Goal: Task Accomplishment & Management: Manage account settings

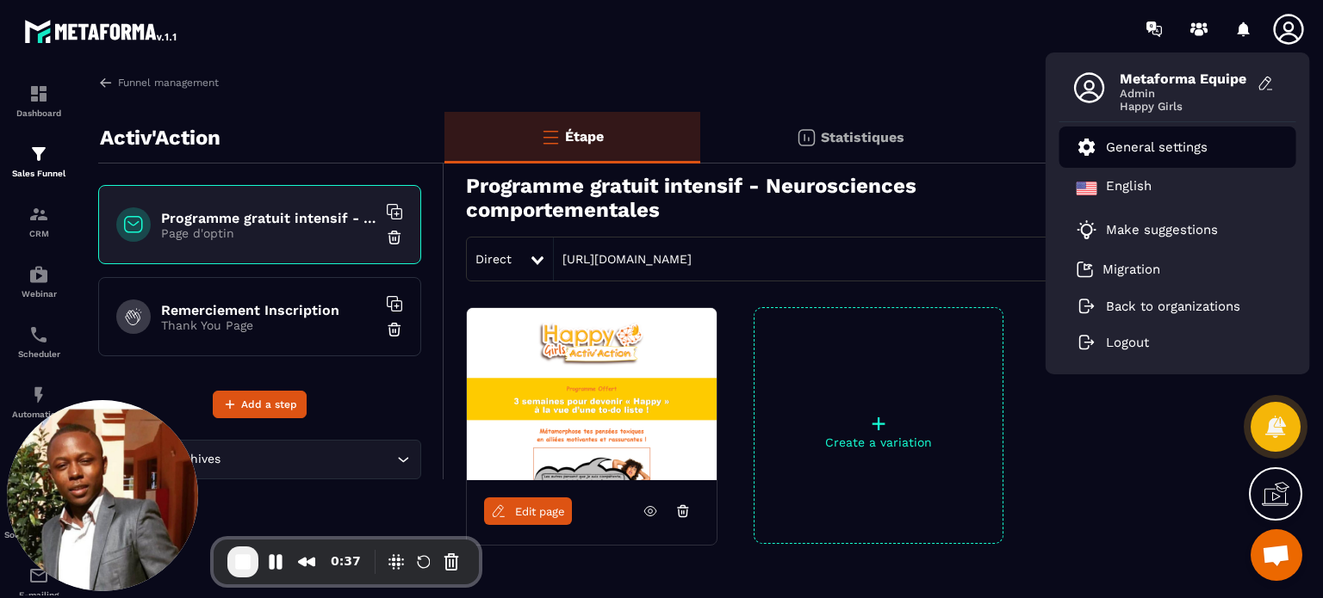
click at [1184, 163] on li "General settings" at bounding box center [1177, 147] width 237 height 41
click at [1150, 156] on link "General settings" at bounding box center [1141, 147] width 131 height 21
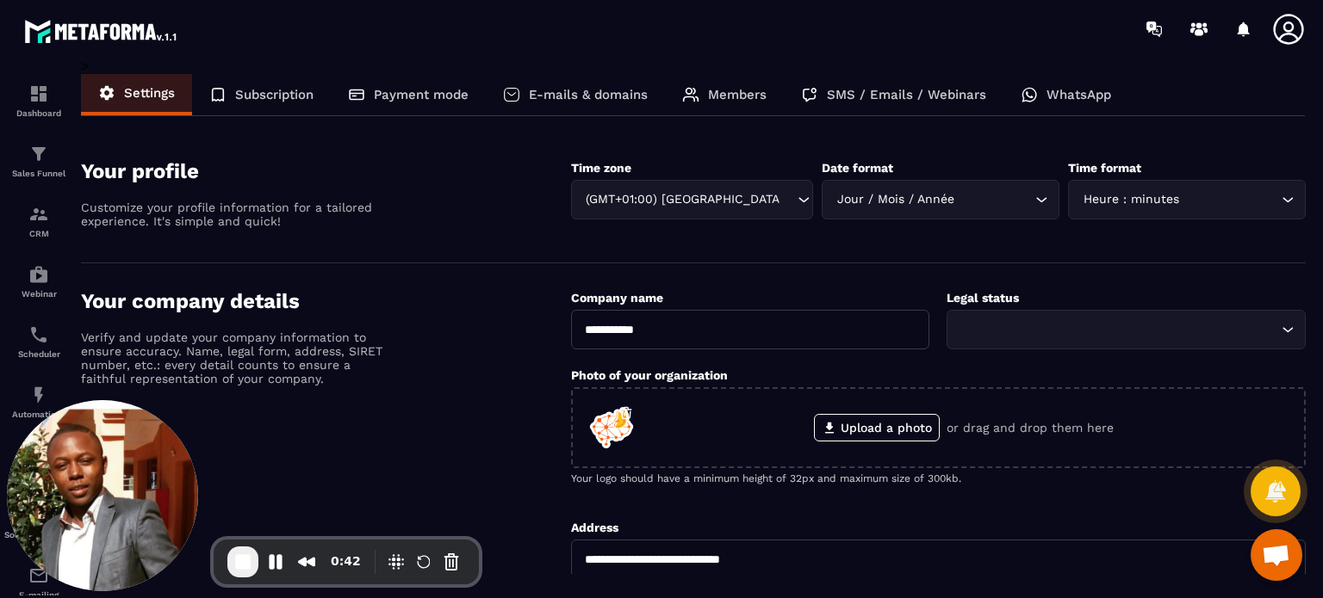
click at [596, 101] on p "E-mails & domains" at bounding box center [588, 94] width 119 height 15
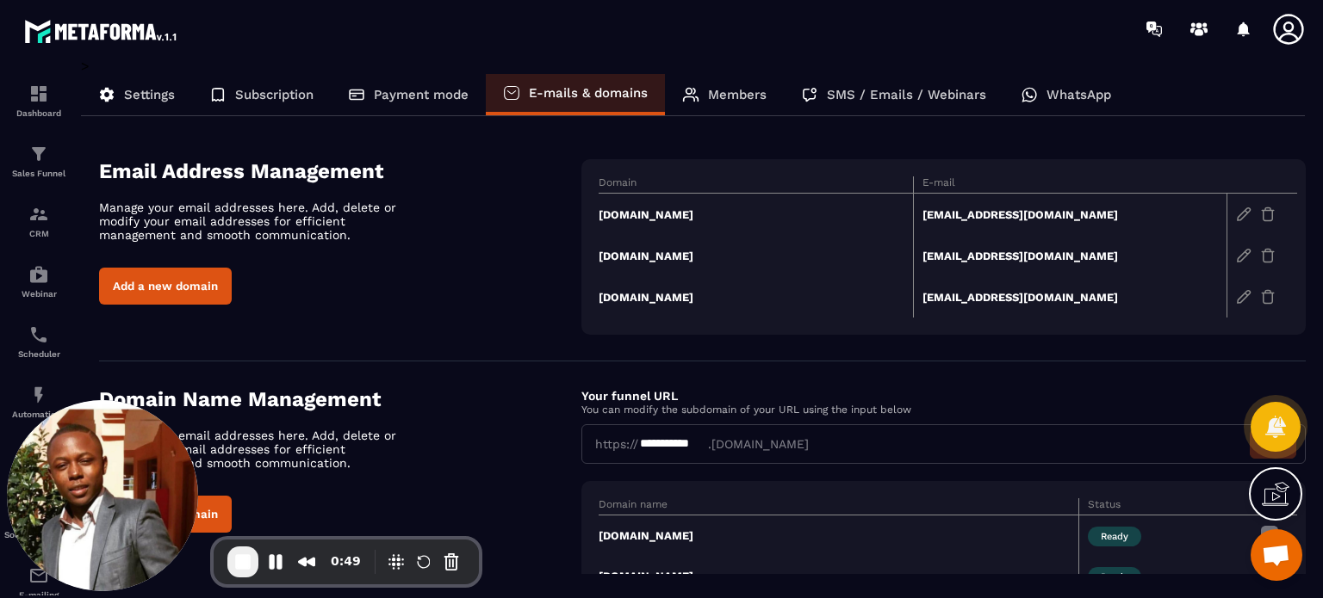
click at [575, 364] on section "**********" at bounding box center [702, 521] width 1206 height 319
click at [975, 212] on td "[EMAIL_ADDRESS][DOMAIN_NAME]" at bounding box center [1070, 215] width 314 height 42
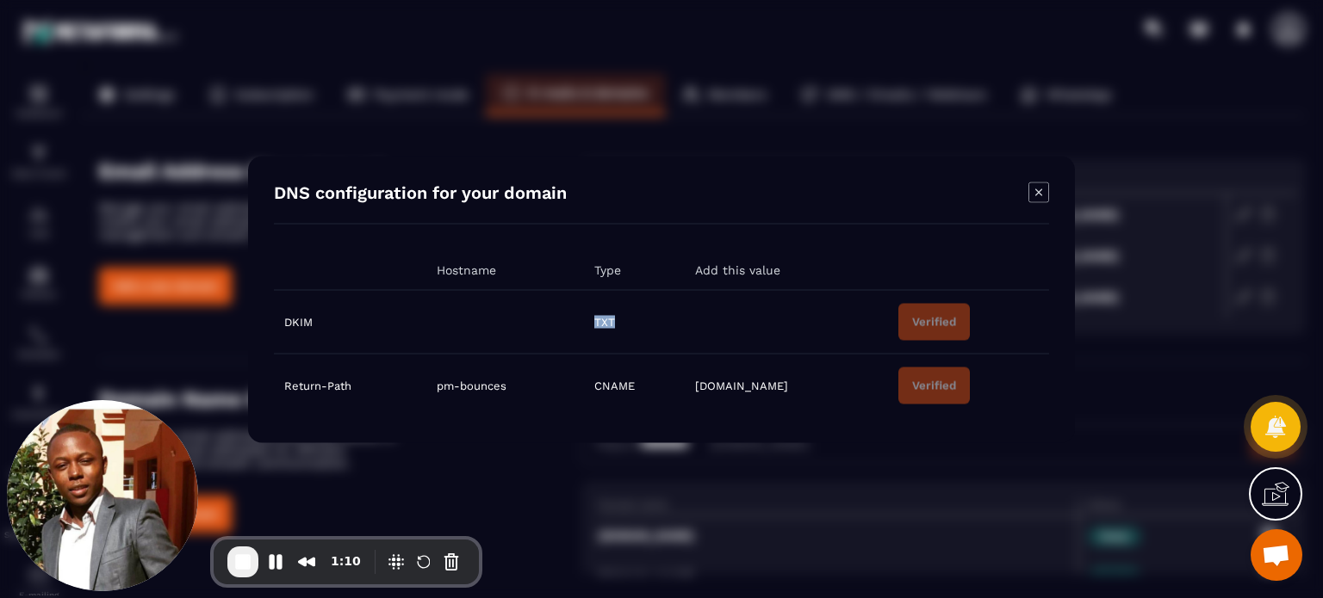
drag, startPoint x: 626, startPoint y: 323, endPoint x: 598, endPoint y: 322, distance: 27.6
click at [598, 322] on td "TXT" at bounding box center [634, 322] width 100 height 64
drag, startPoint x: 393, startPoint y: 320, endPoint x: 506, endPoint y: 323, distance: 113.7
click at [506, 323] on tr "DKIM TXT Verified" at bounding box center [661, 322] width 775 height 64
drag, startPoint x: 680, startPoint y: 330, endPoint x: 815, endPoint y: 329, distance: 135.2
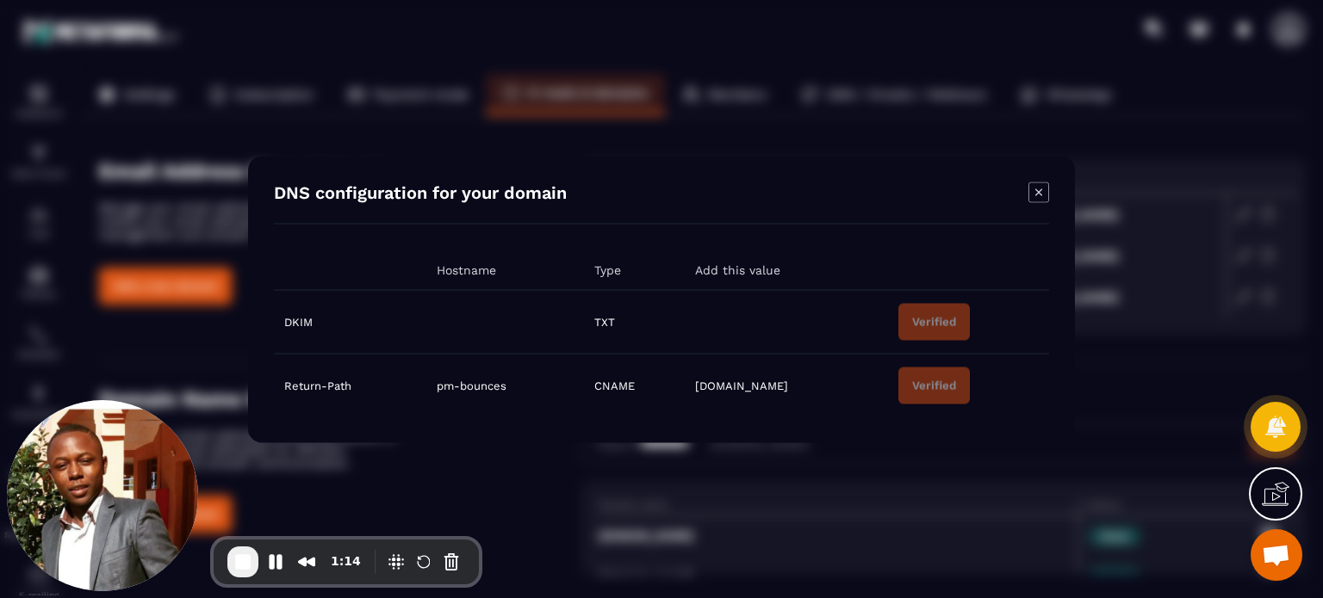
click at [815, 329] on tr "DKIM TXT Verified" at bounding box center [661, 322] width 775 height 64
drag, startPoint x: 599, startPoint y: 384, endPoint x: 651, endPoint y: 387, distance: 51.7
click at [651, 387] on td "CNAME" at bounding box center [634, 386] width 100 height 64
drag, startPoint x: 515, startPoint y: 388, endPoint x: 433, endPoint y: 390, distance: 81.8
click at [433, 390] on td "pm-bounces" at bounding box center [505, 386] width 158 height 64
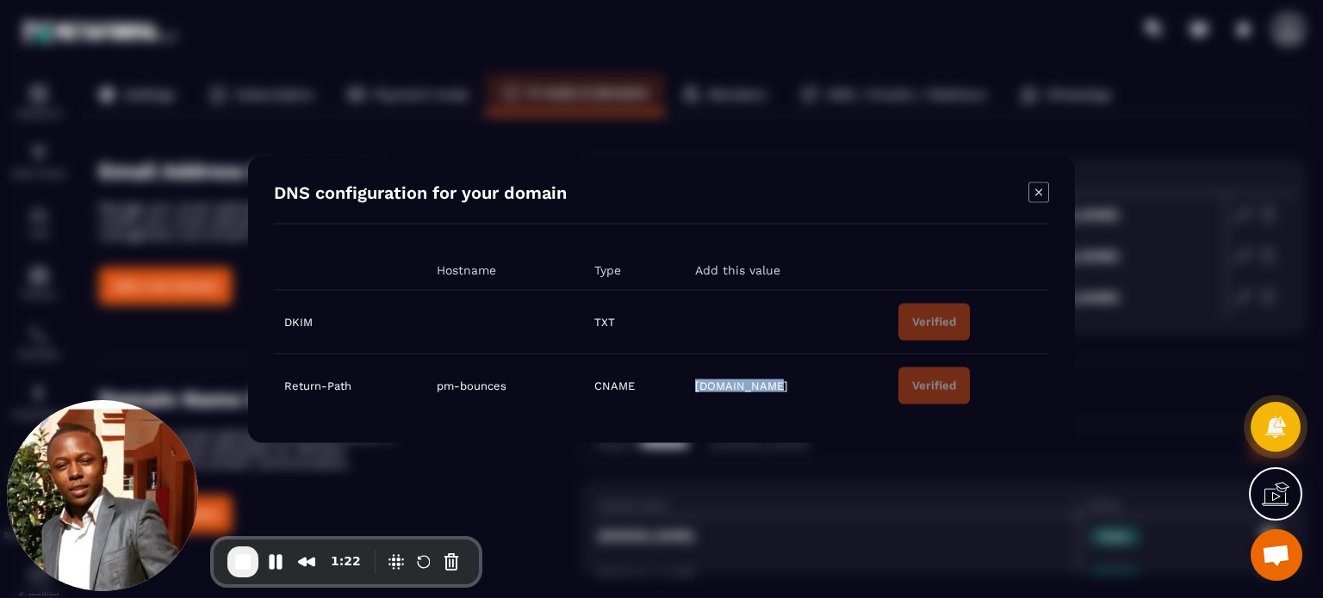
drag, startPoint x: 785, startPoint y: 387, endPoint x: 702, endPoint y: 393, distance: 83.7
click at [702, 393] on td "[DOMAIN_NAME]" at bounding box center [786, 386] width 203 height 64
click at [1038, 195] on icon "Modal window" at bounding box center [1038, 192] width 21 height 21
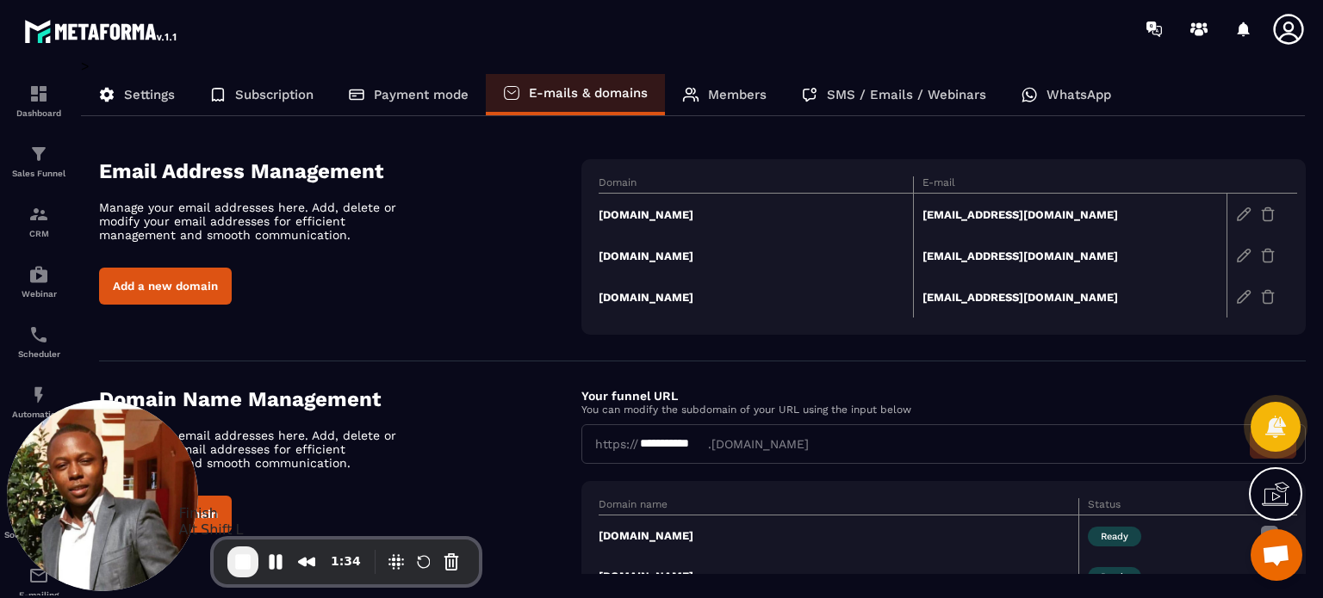
click at [245, 571] on span "End Recording" at bounding box center [242, 562] width 21 height 21
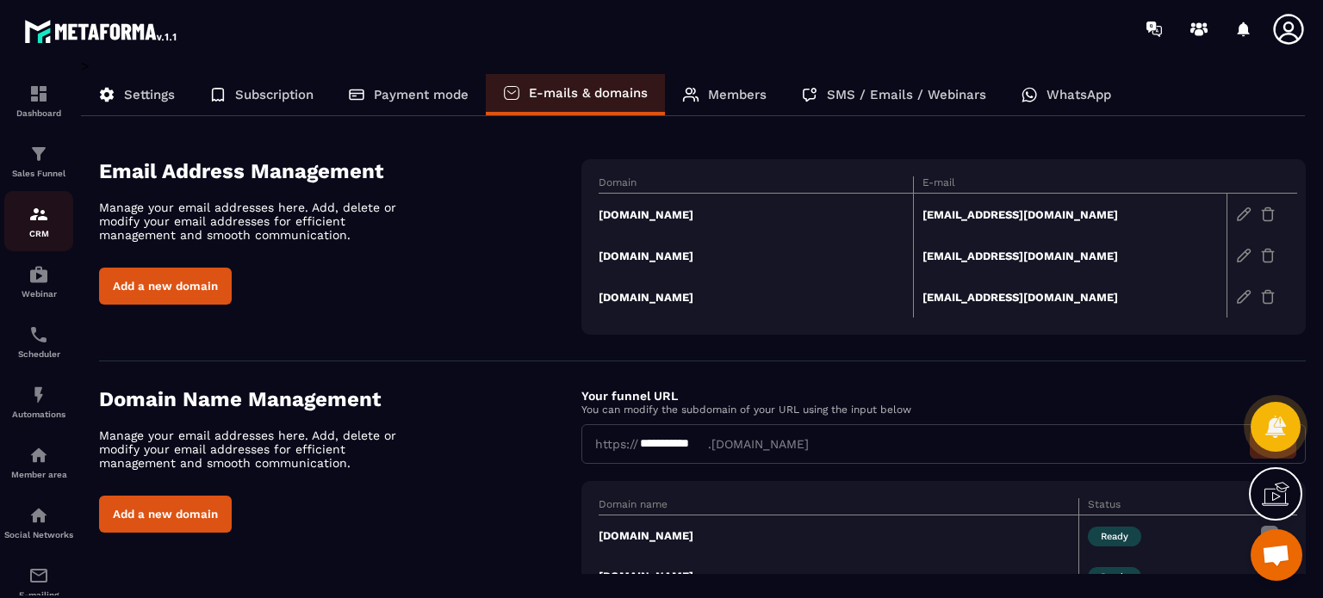
click at [31, 236] on p "CRM" at bounding box center [38, 233] width 69 height 9
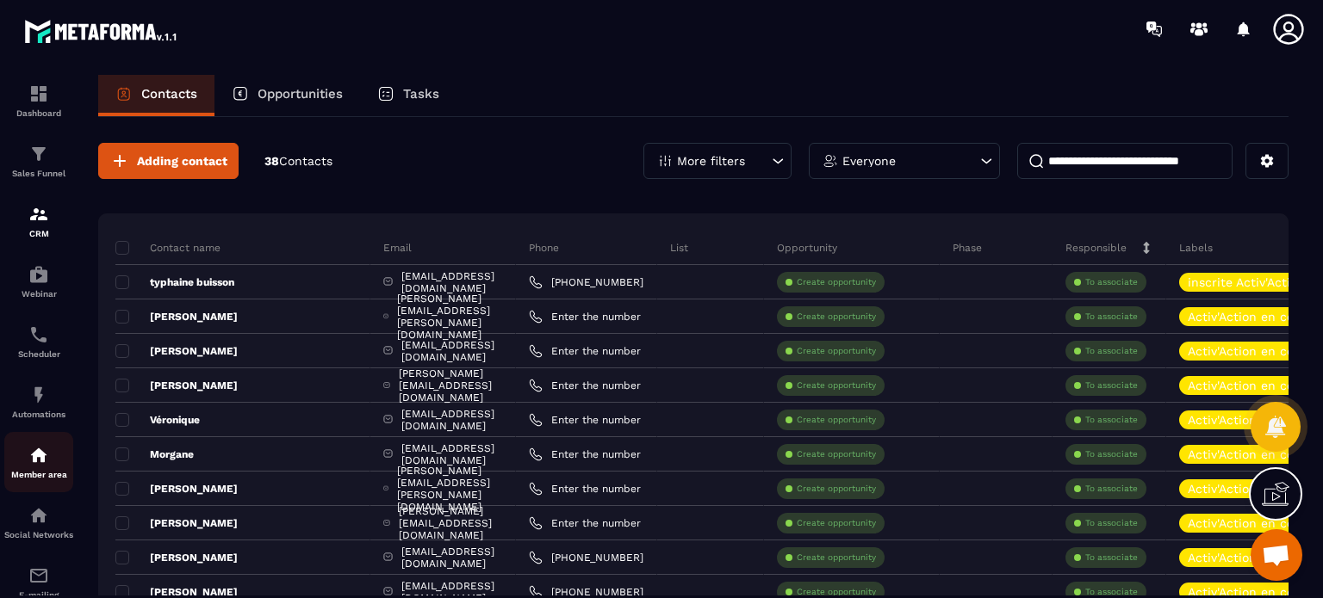
click at [17, 447] on link "Member area" at bounding box center [38, 462] width 69 height 60
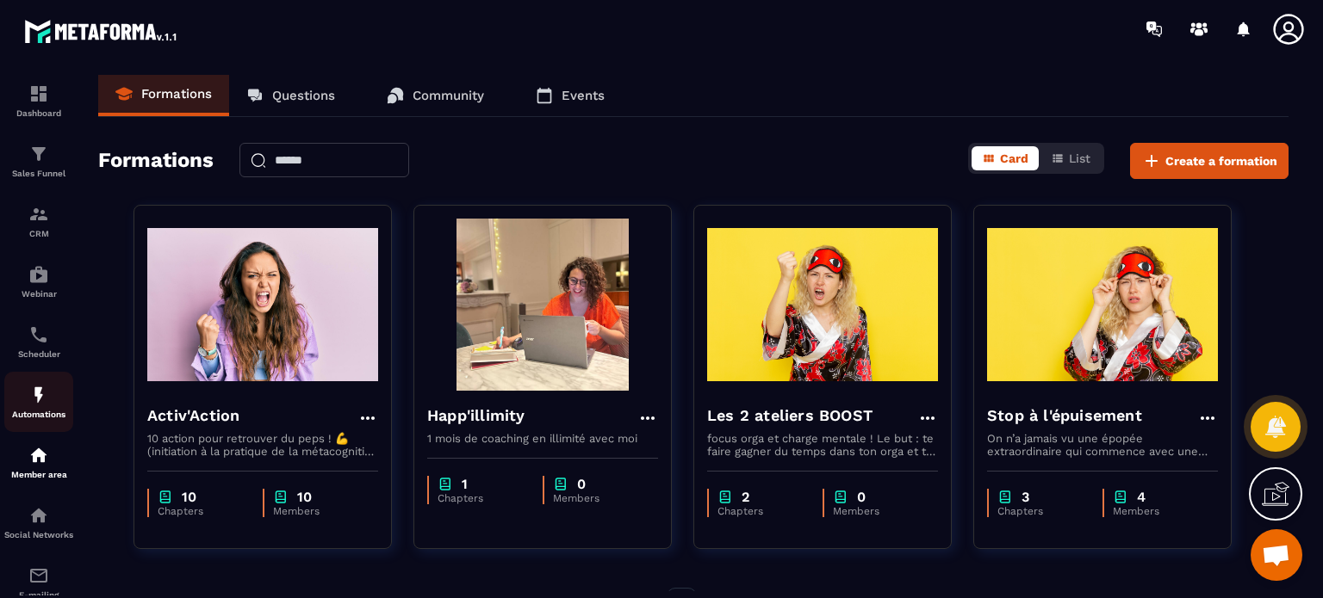
click at [35, 397] on img at bounding box center [38, 395] width 21 height 21
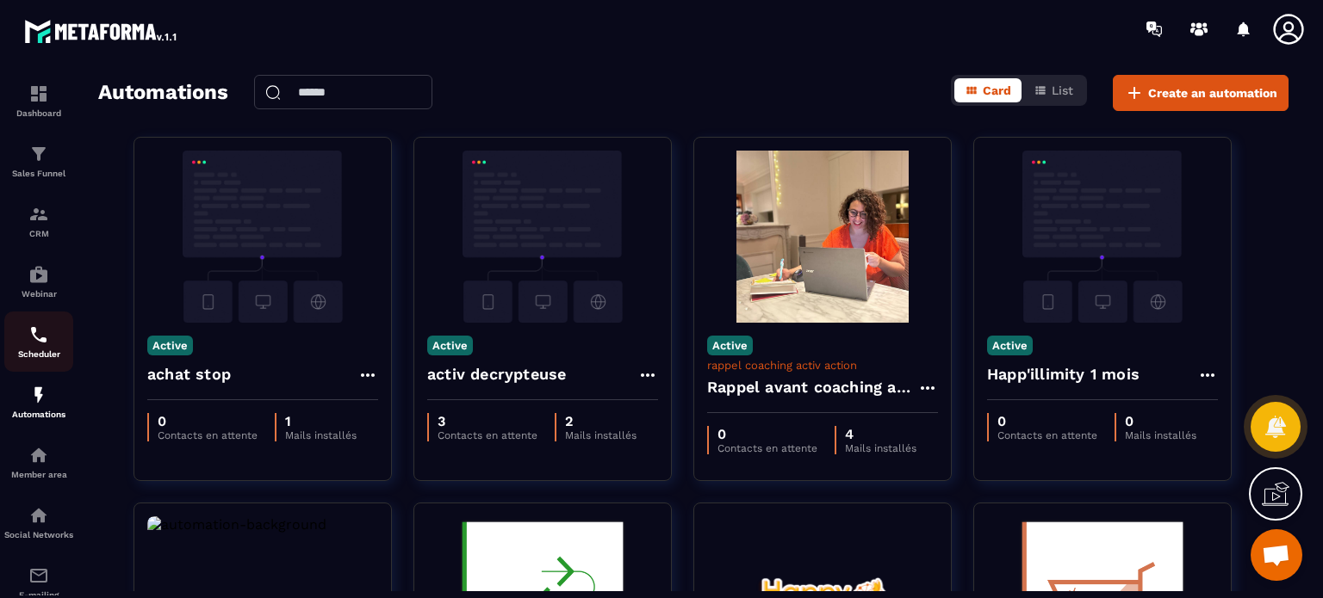
click at [32, 344] on img at bounding box center [38, 335] width 21 height 21
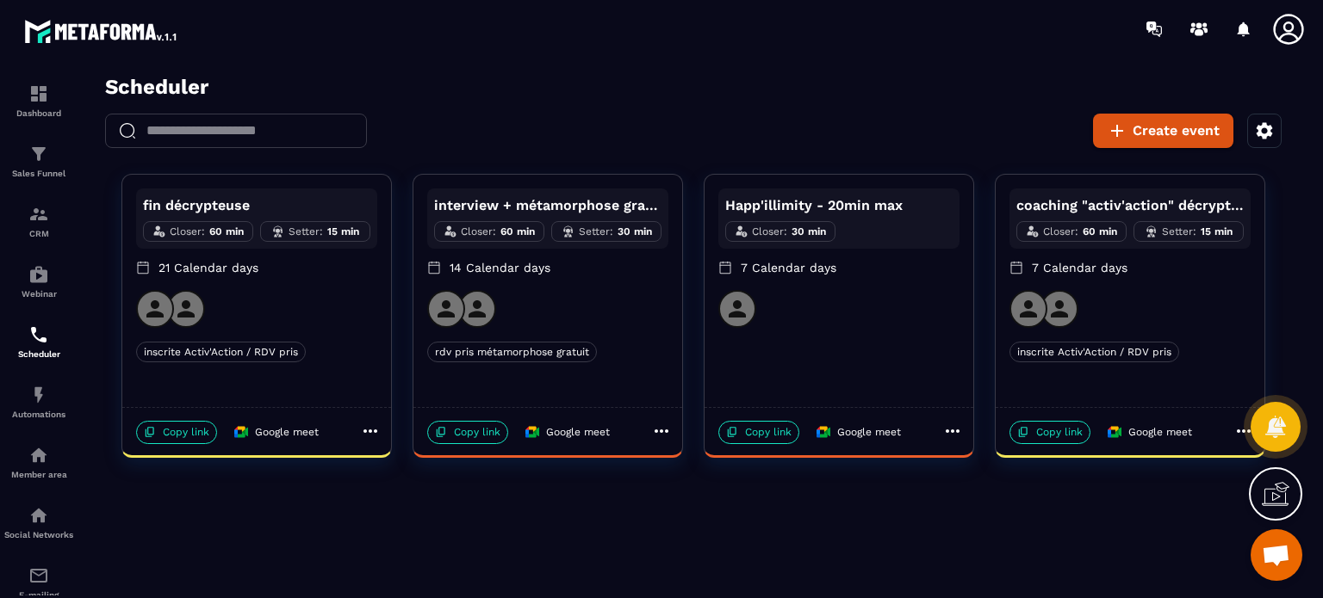
click at [339, 317] on div at bounding box center [256, 309] width 241 height 38
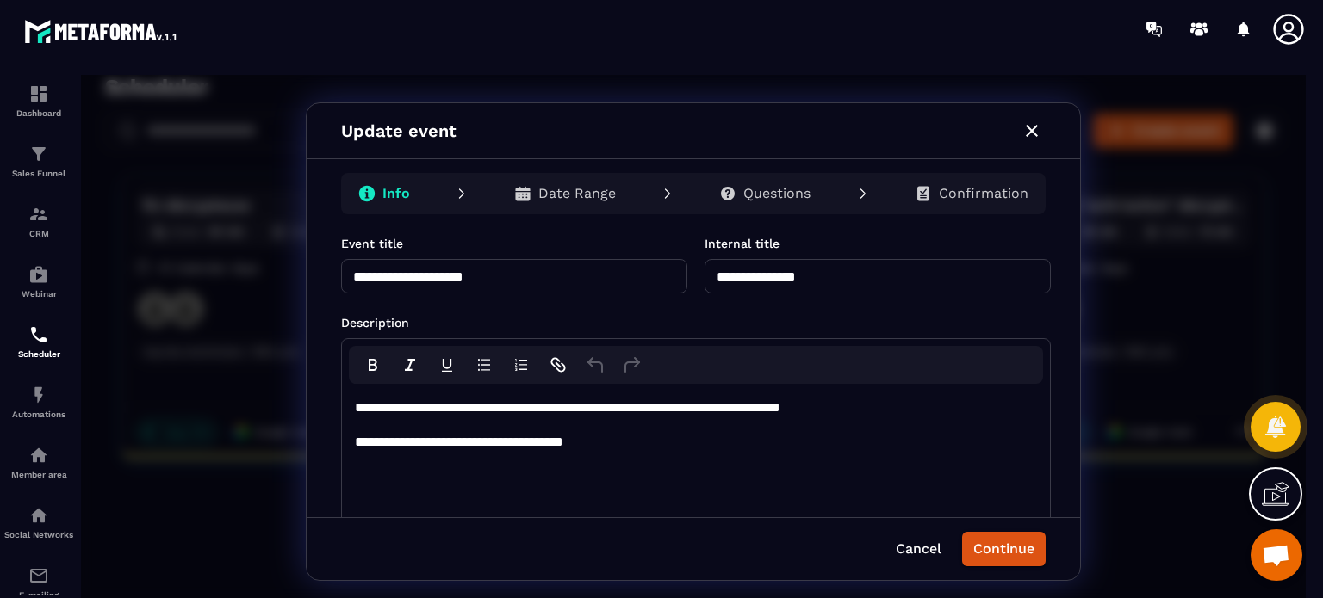
click at [747, 195] on p "Questions" at bounding box center [776, 193] width 67 height 17
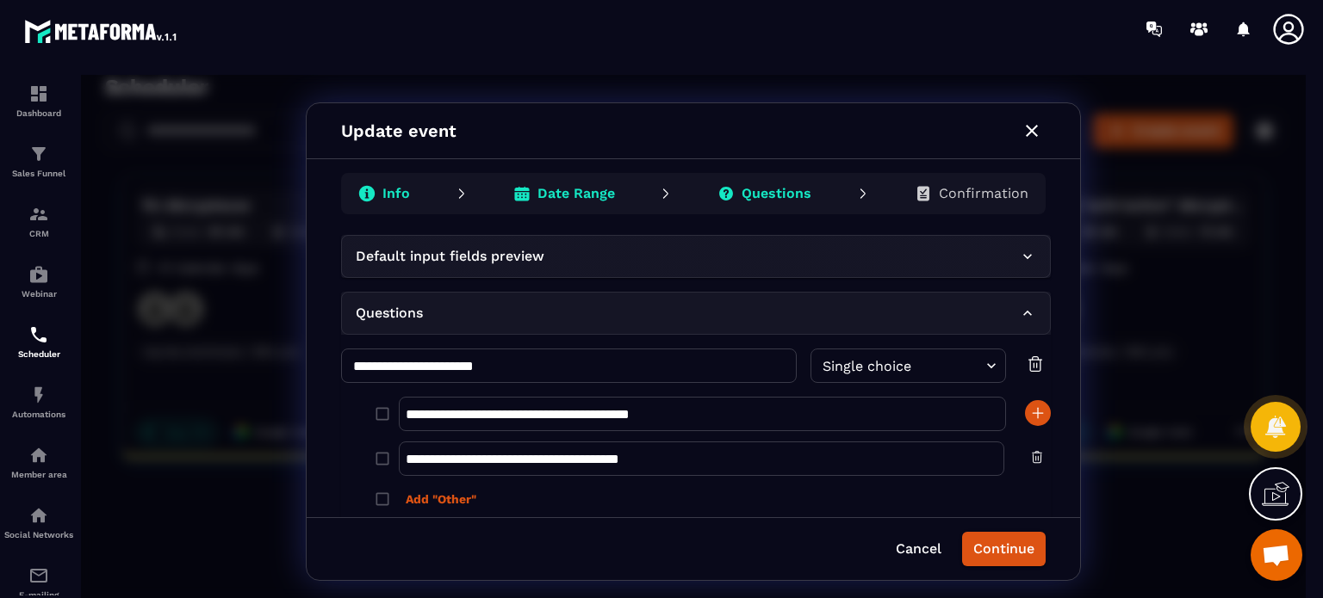
click at [332, 404] on div "**********" at bounding box center [693, 376] width 773 height 282
click at [871, 375] on body "**********" at bounding box center [693, 342] width 1224 height 534
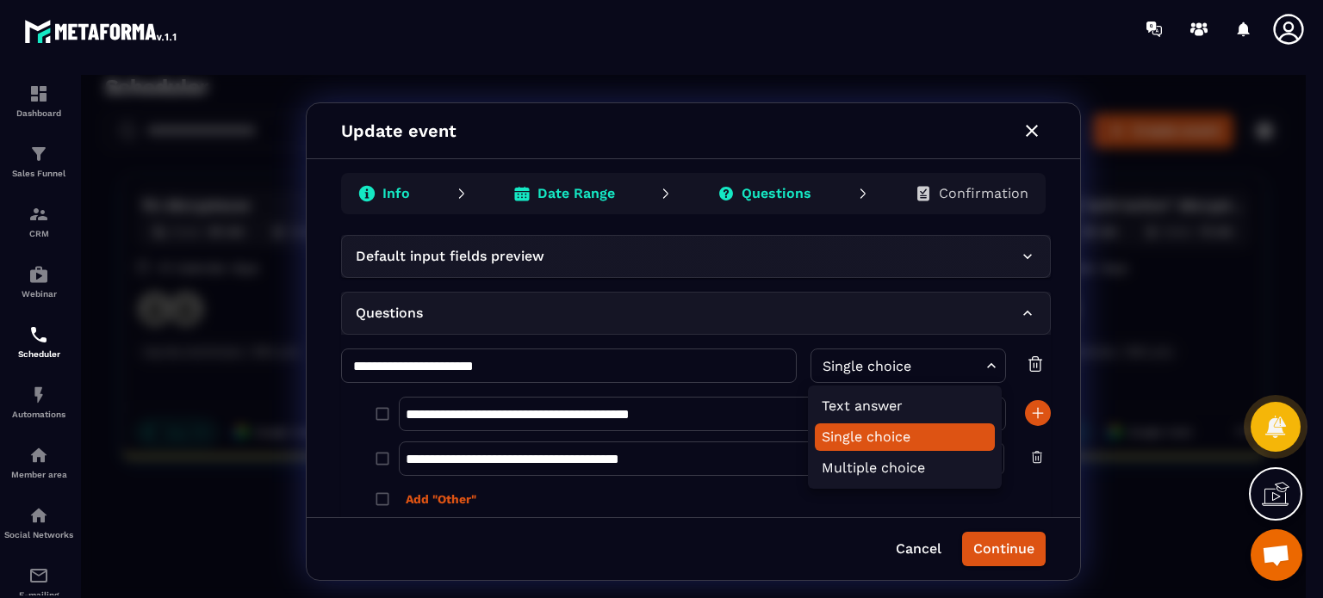
click at [824, 339] on div at bounding box center [693, 342] width 1224 height 534
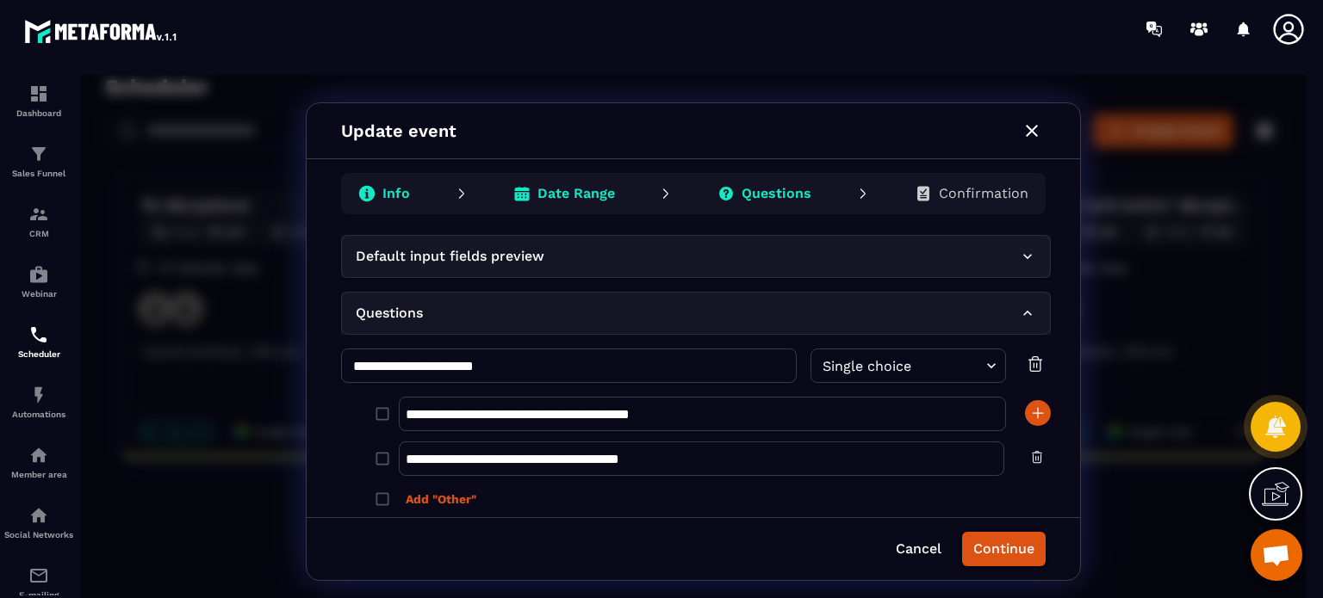
click at [862, 391] on div "**********" at bounding box center [696, 444] width 710 height 191
click at [551, 268] on div "Default input fields preview" at bounding box center [696, 256] width 710 height 43
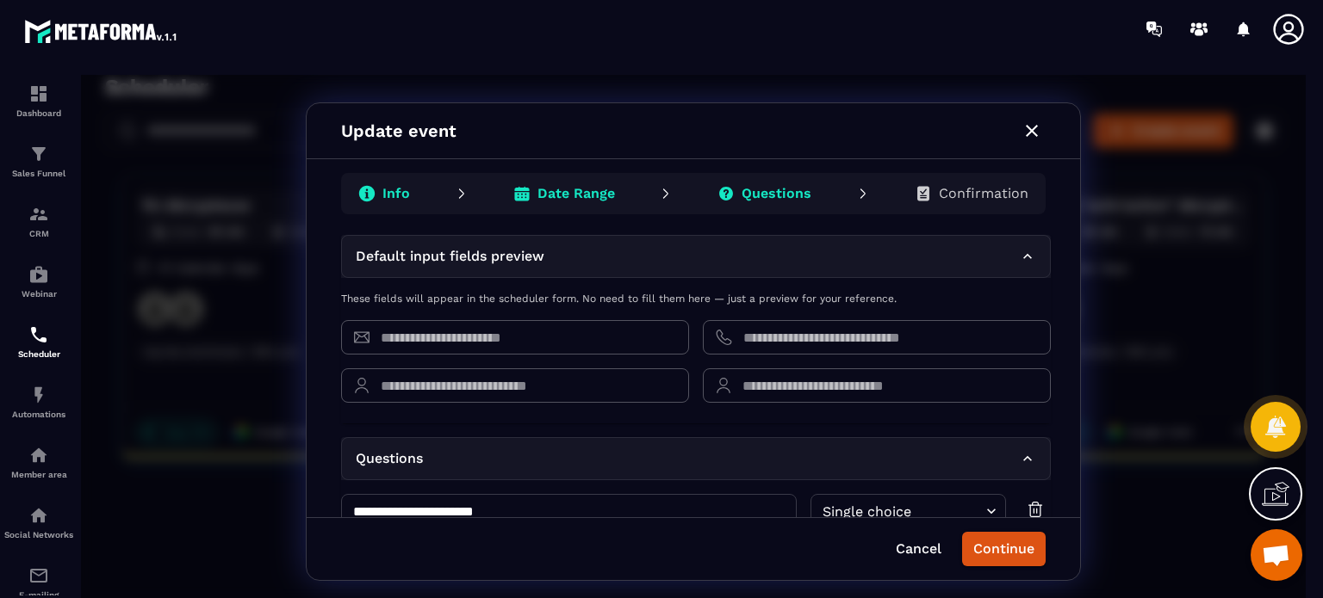
click at [551, 268] on div "Default input fields preview" at bounding box center [696, 256] width 710 height 43
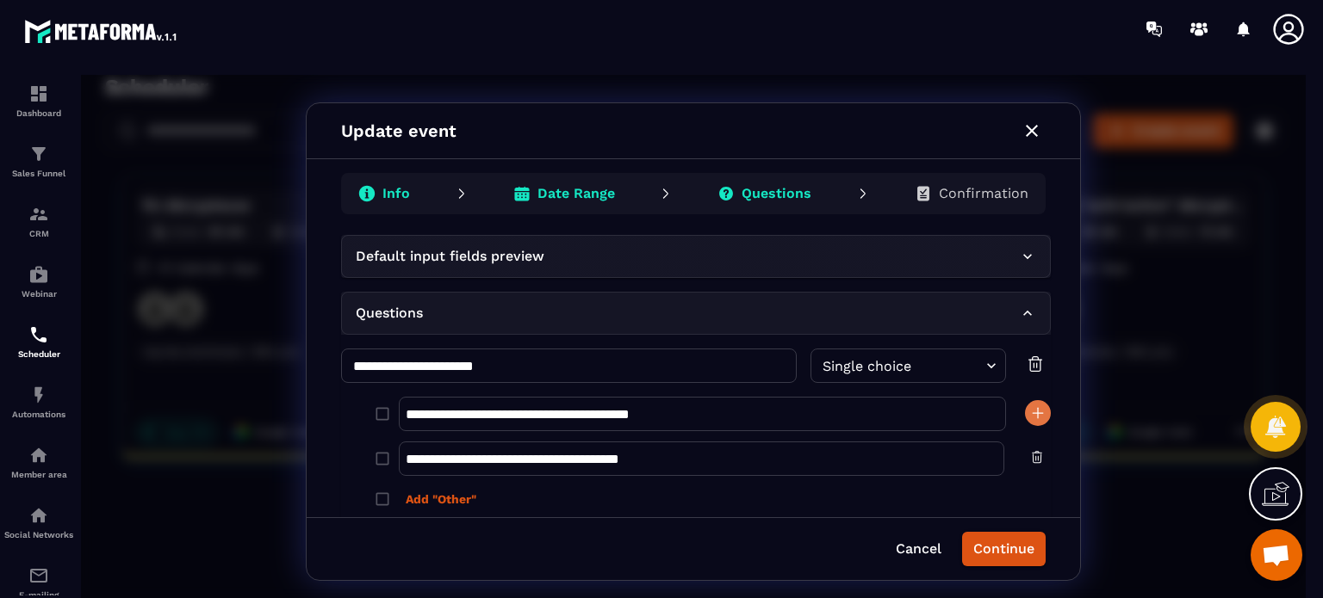
click at [1030, 418] on icon "button" at bounding box center [1037, 413] width 17 height 17
click at [1030, 505] on icon "button" at bounding box center [1037, 502] width 14 height 14
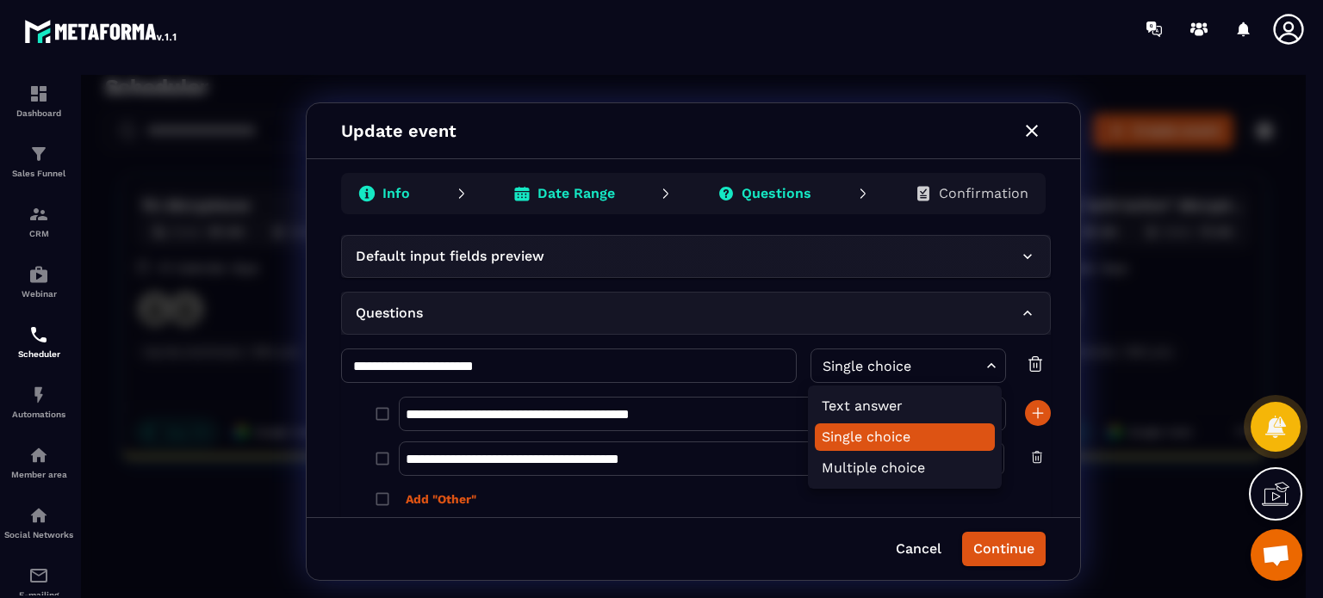
click at [861, 360] on body "**********" at bounding box center [693, 342] width 1224 height 534
click at [1026, 136] on div at bounding box center [693, 342] width 1224 height 534
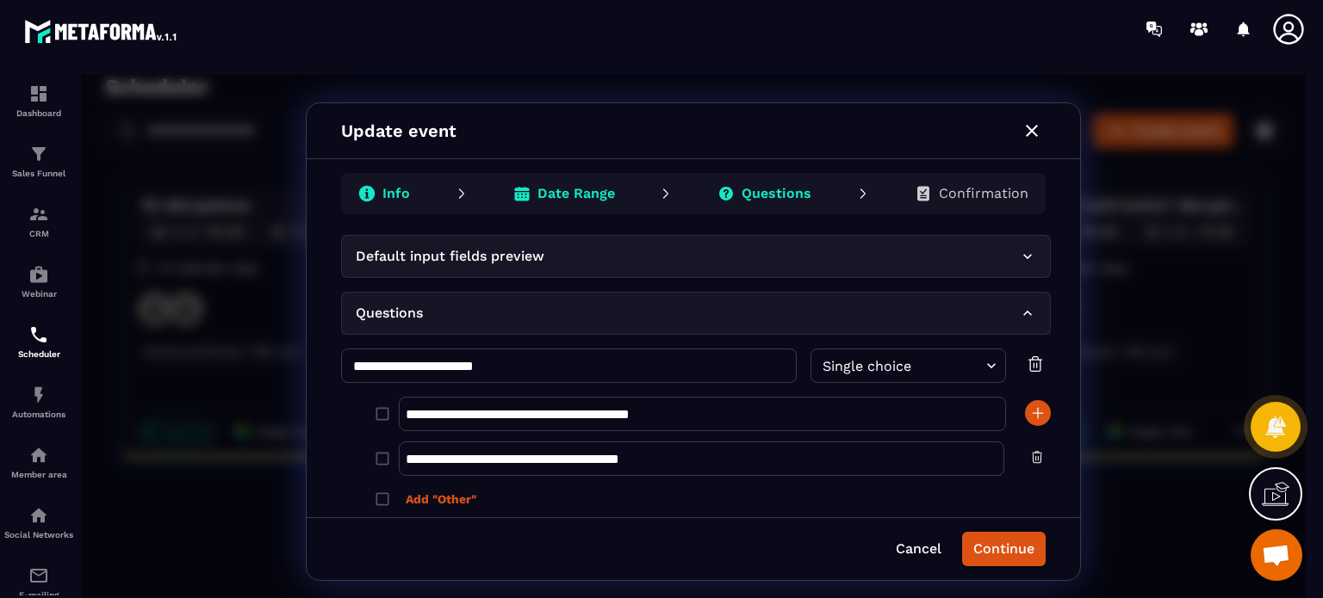
click at [1030, 129] on icon "button" at bounding box center [1032, 131] width 12 height 12
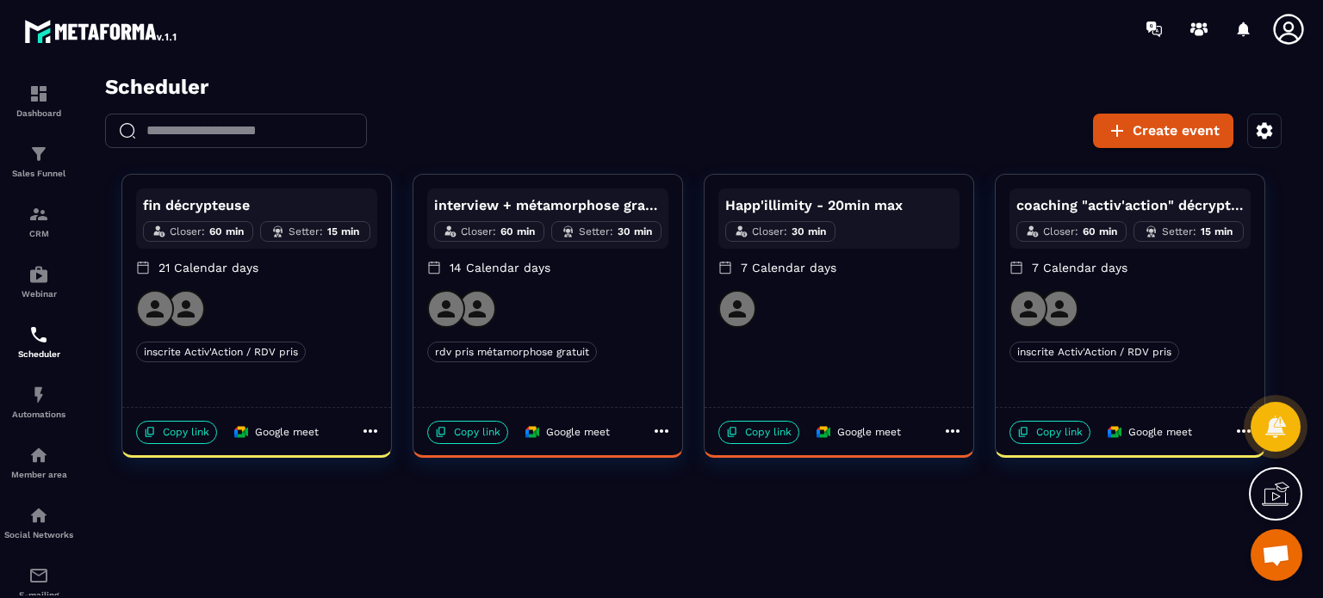
click at [1287, 16] on icon at bounding box center [1288, 29] width 34 height 34
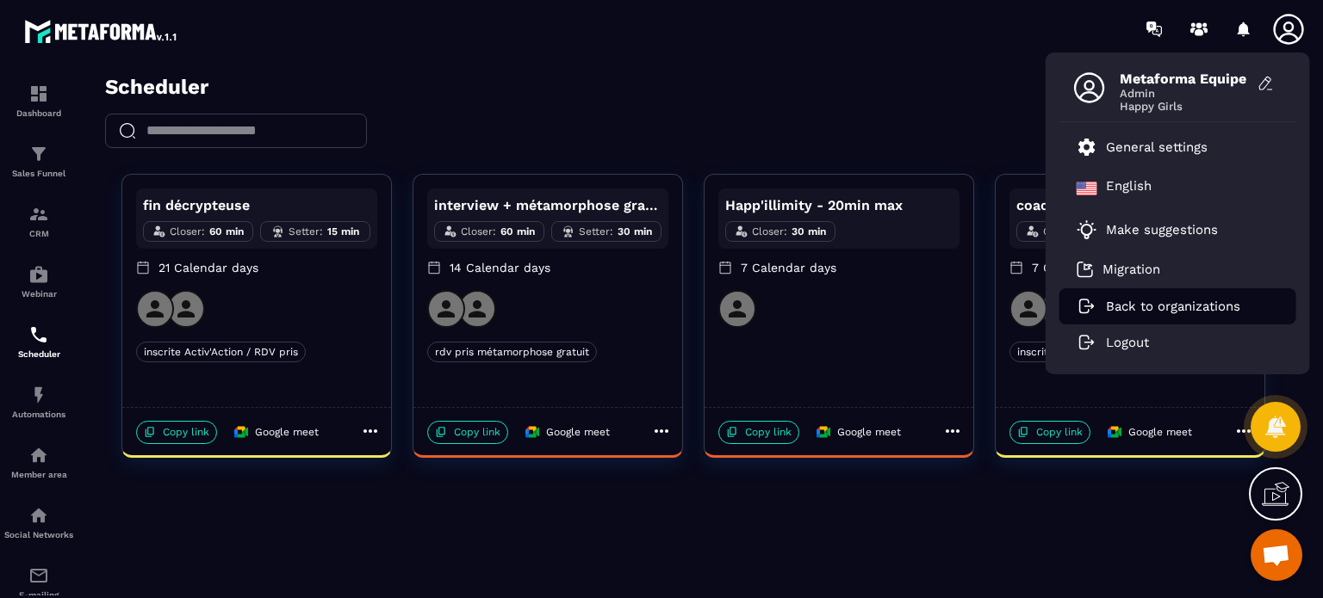
click at [1118, 295] on li "Back to organizations" at bounding box center [1177, 306] width 237 height 36
click at [1115, 302] on p "Back to organizations" at bounding box center [1173, 306] width 134 height 15
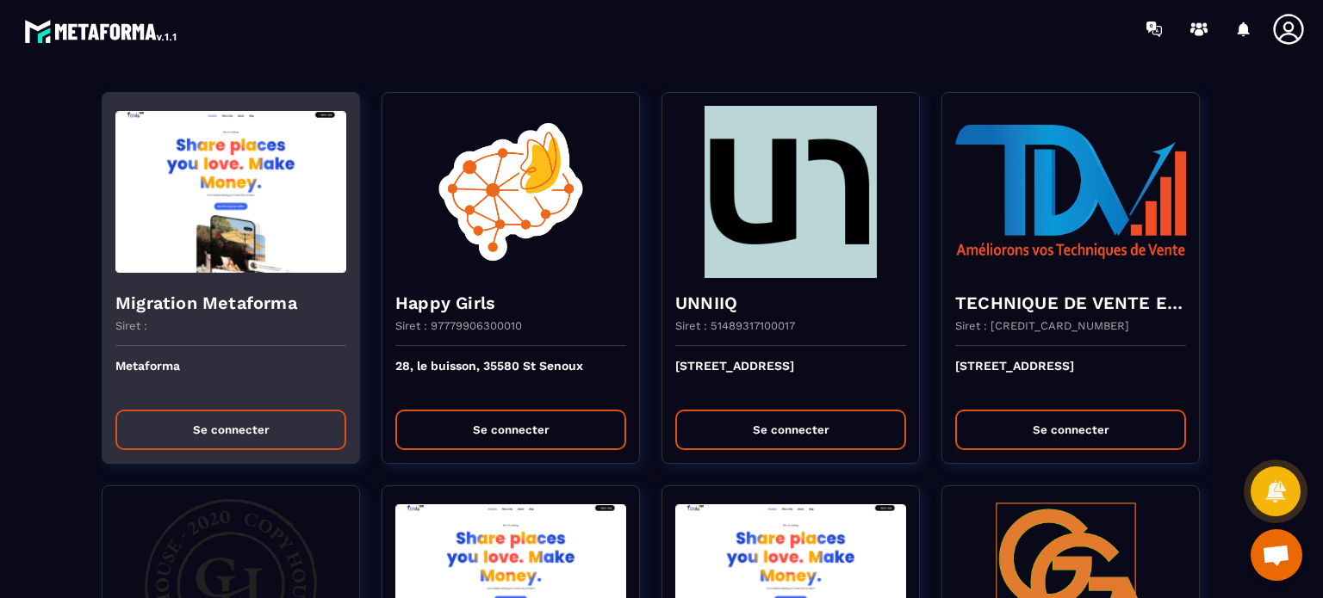
click at [156, 429] on button "Se connecter" at bounding box center [230, 430] width 231 height 40
